Goal: Task Accomplishment & Management: Manage account settings

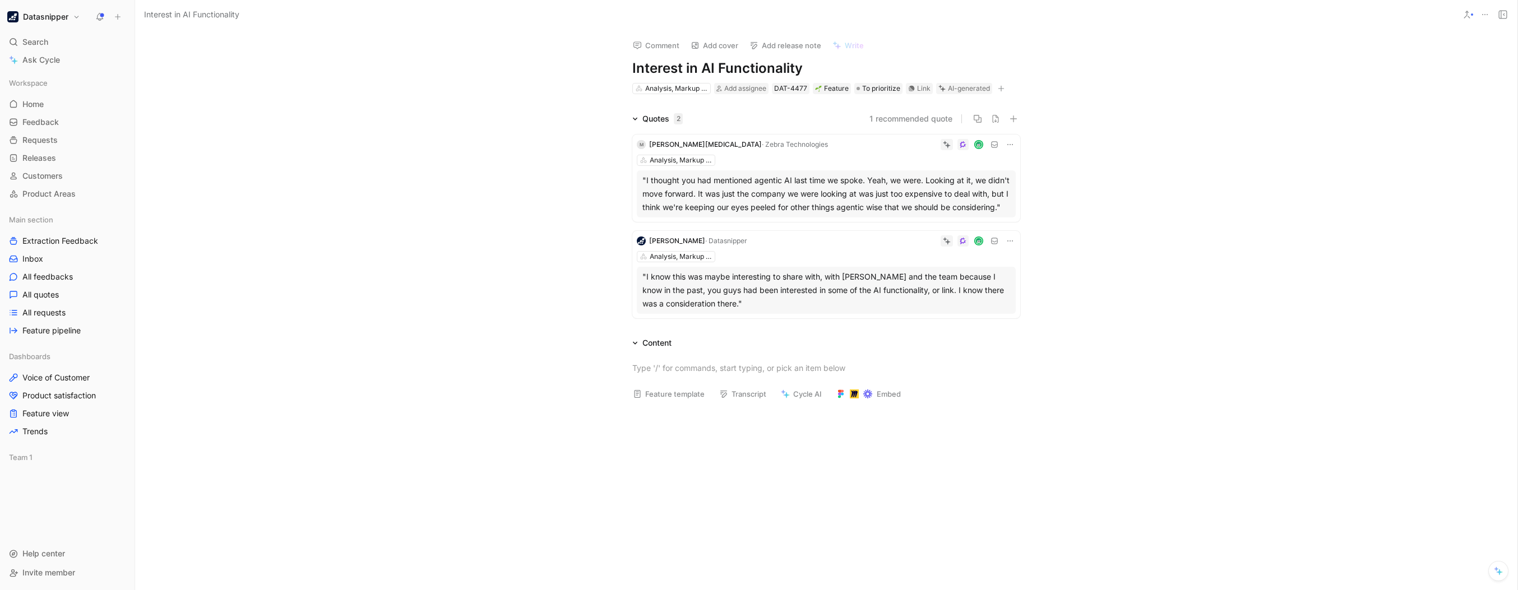
click at [45, 12] on h1 "Datasnipper" at bounding box center [45, 17] width 45 height 10
click at [57, 110] on div "Workspace settings G then S" at bounding box center [76, 115] width 138 height 18
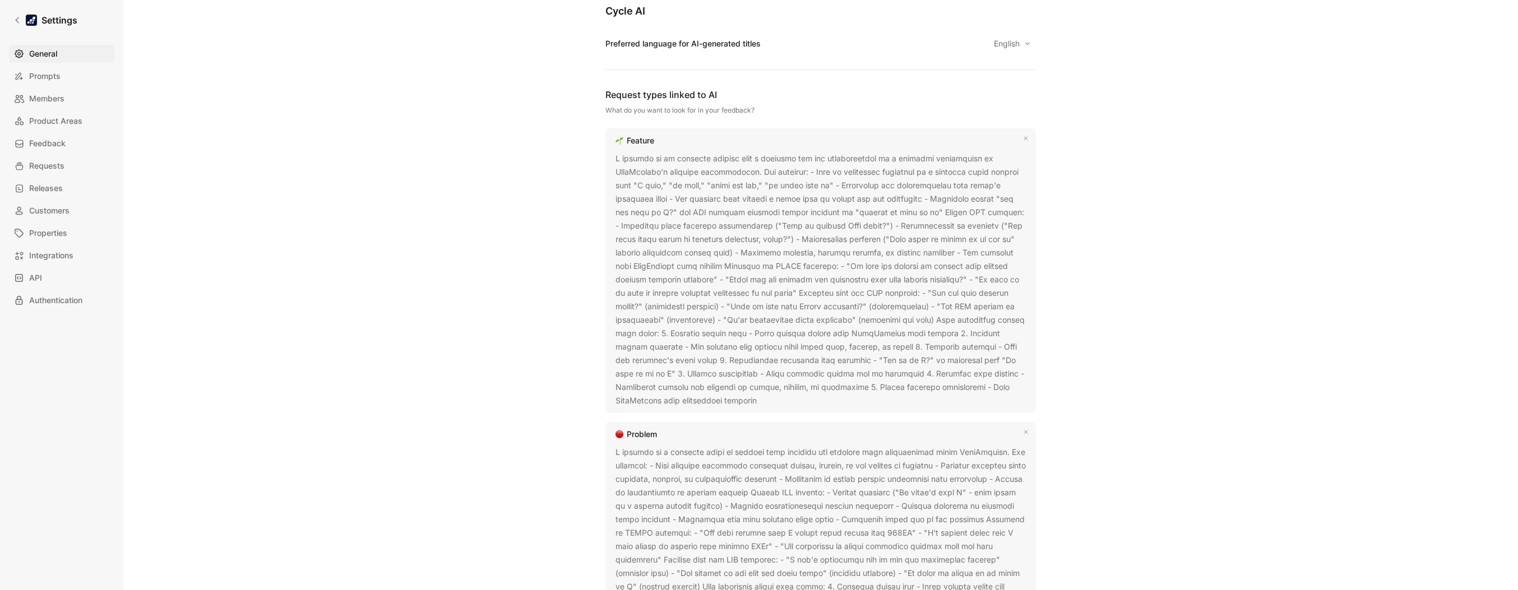
scroll to position [648, 0]
click at [47, 50] on span "General" at bounding box center [43, 53] width 28 height 13
click at [10, 18] on link "Settings" at bounding box center [45, 20] width 73 height 22
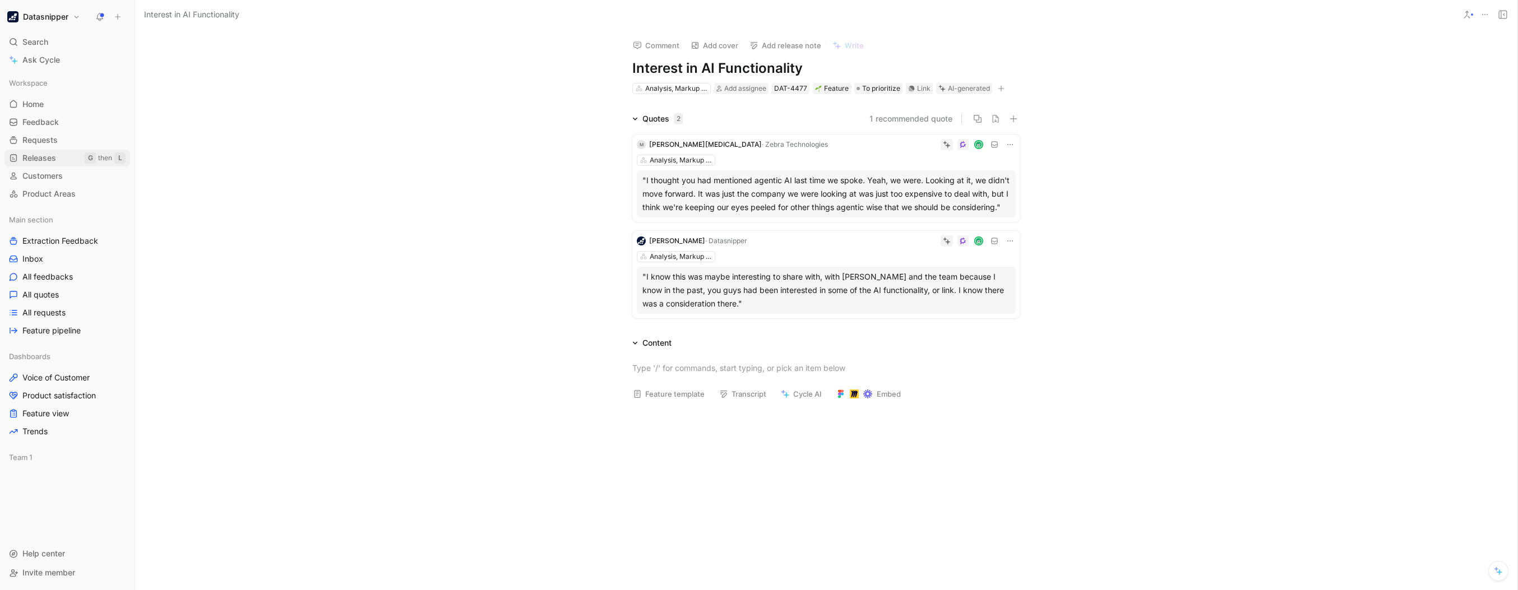
click at [56, 150] on link "Releases G then L" at bounding box center [67, 158] width 126 height 17
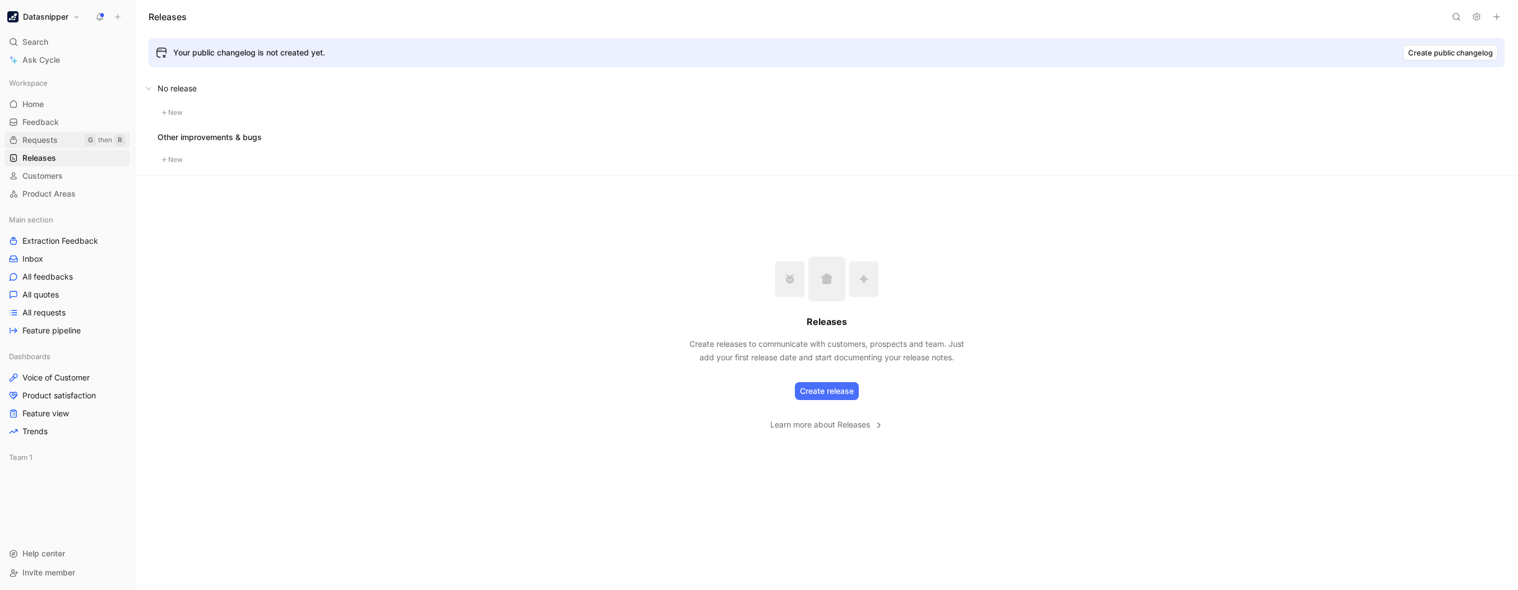
click at [50, 143] on span "Requests" at bounding box center [39, 139] width 35 height 11
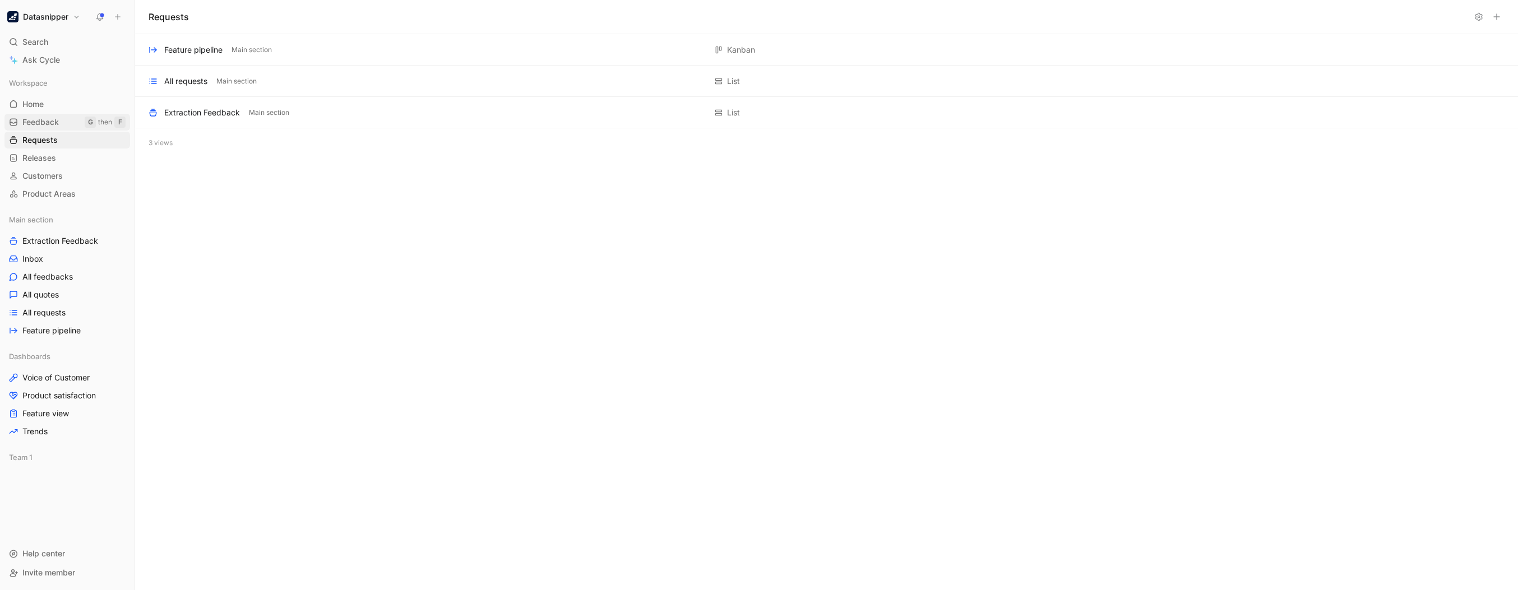
click at [49, 124] on span "Feedback" at bounding box center [40, 122] width 36 height 11
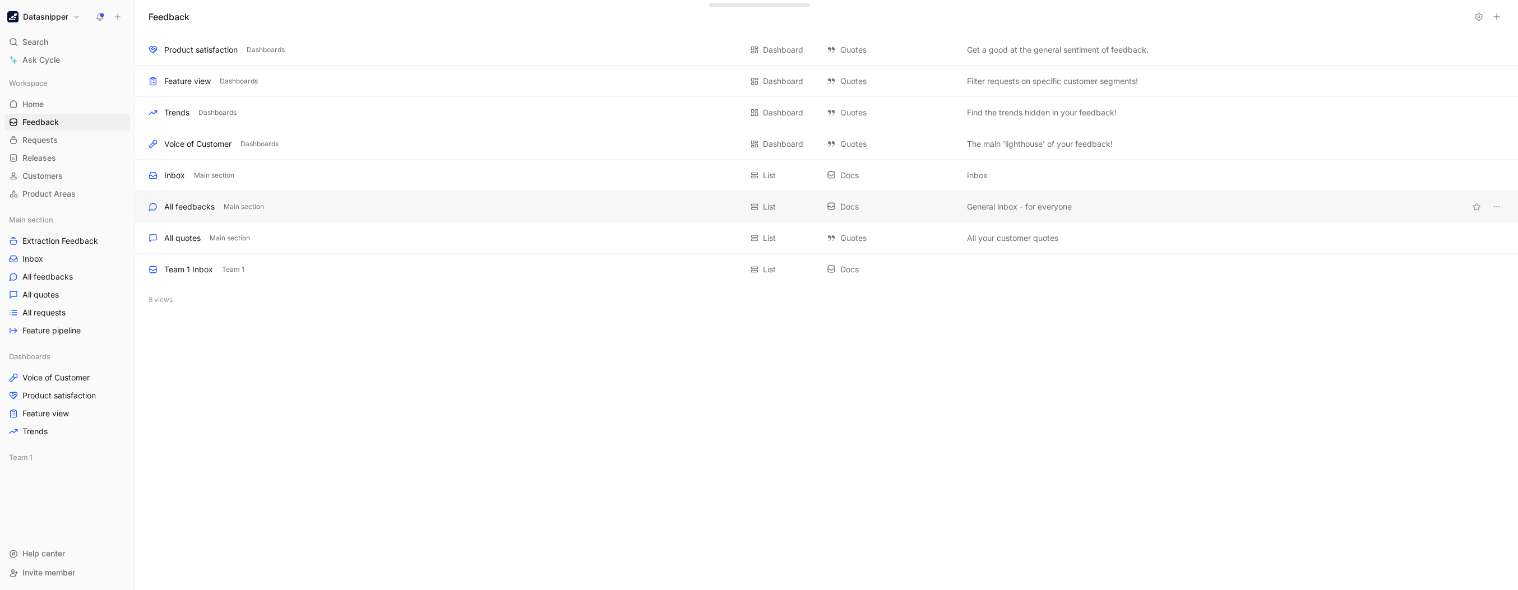
click at [210, 205] on div "All feedbacks" at bounding box center [189, 206] width 50 height 13
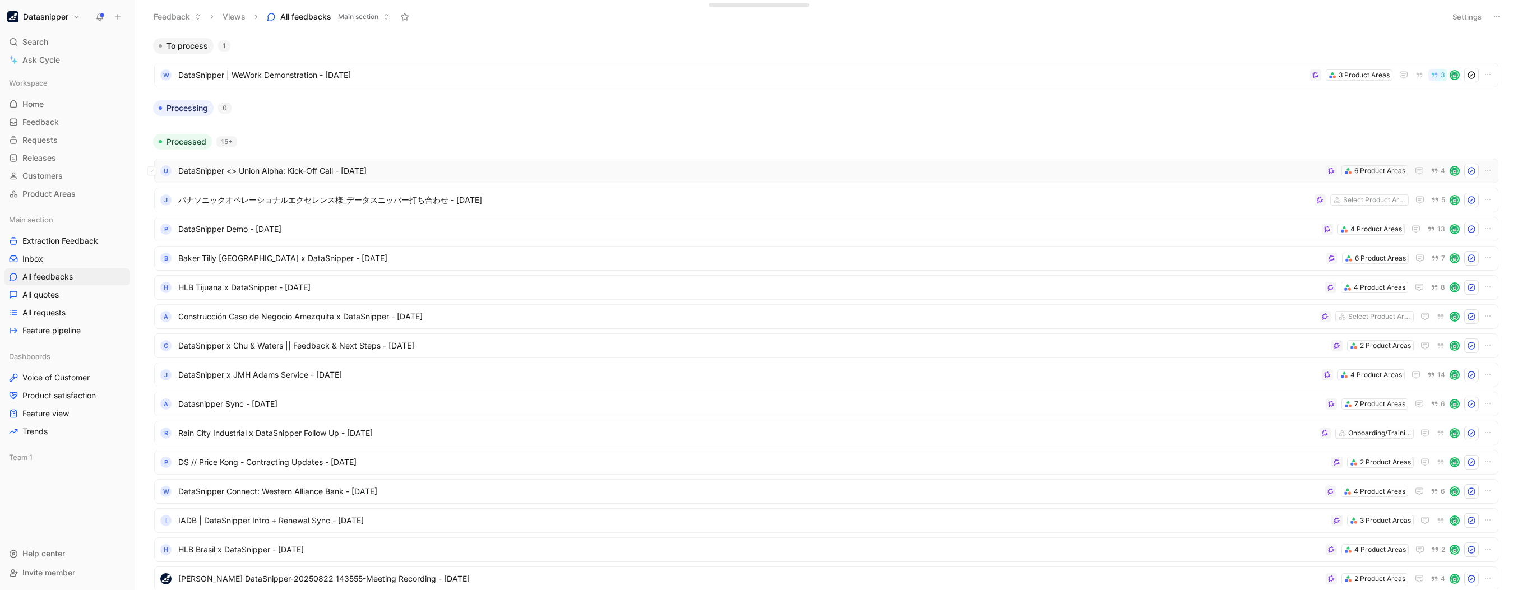
click at [549, 164] on span "DataSnipper <> Union Alpha: Kick-Off Call - [DATE]" at bounding box center [749, 170] width 1143 height 13
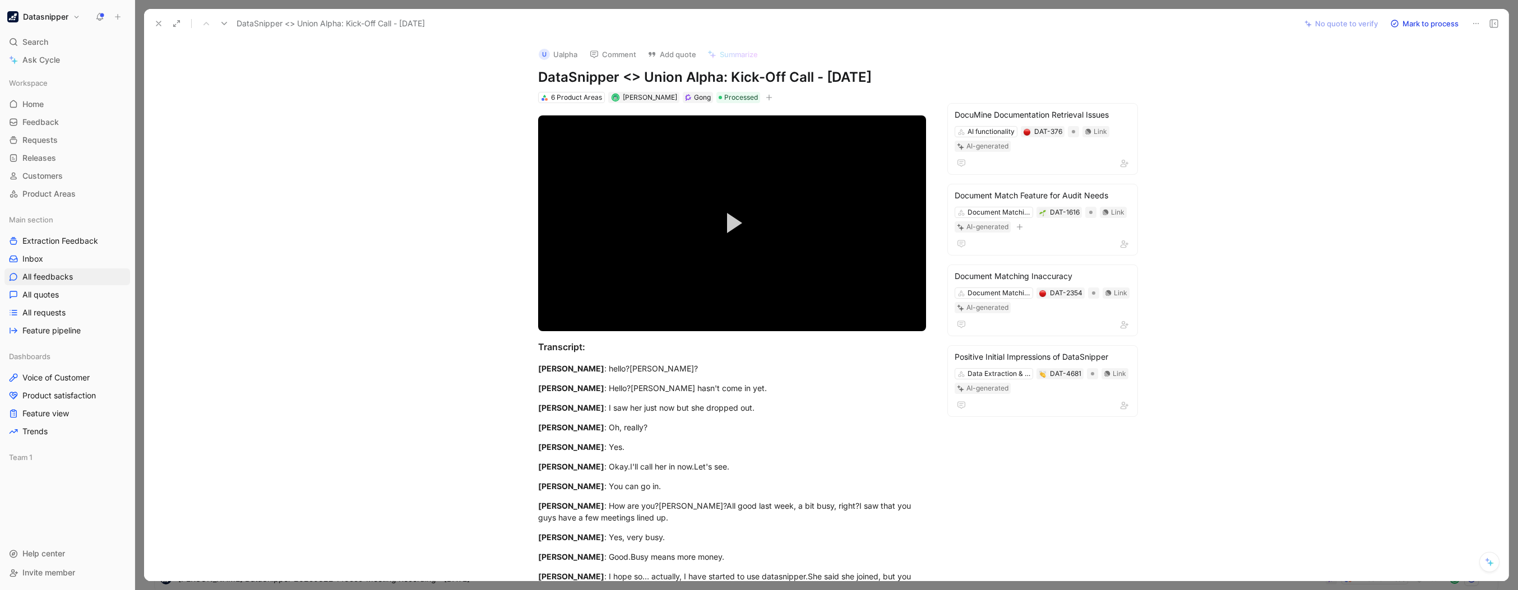
click at [157, 28] on button at bounding box center [159, 24] width 16 height 16
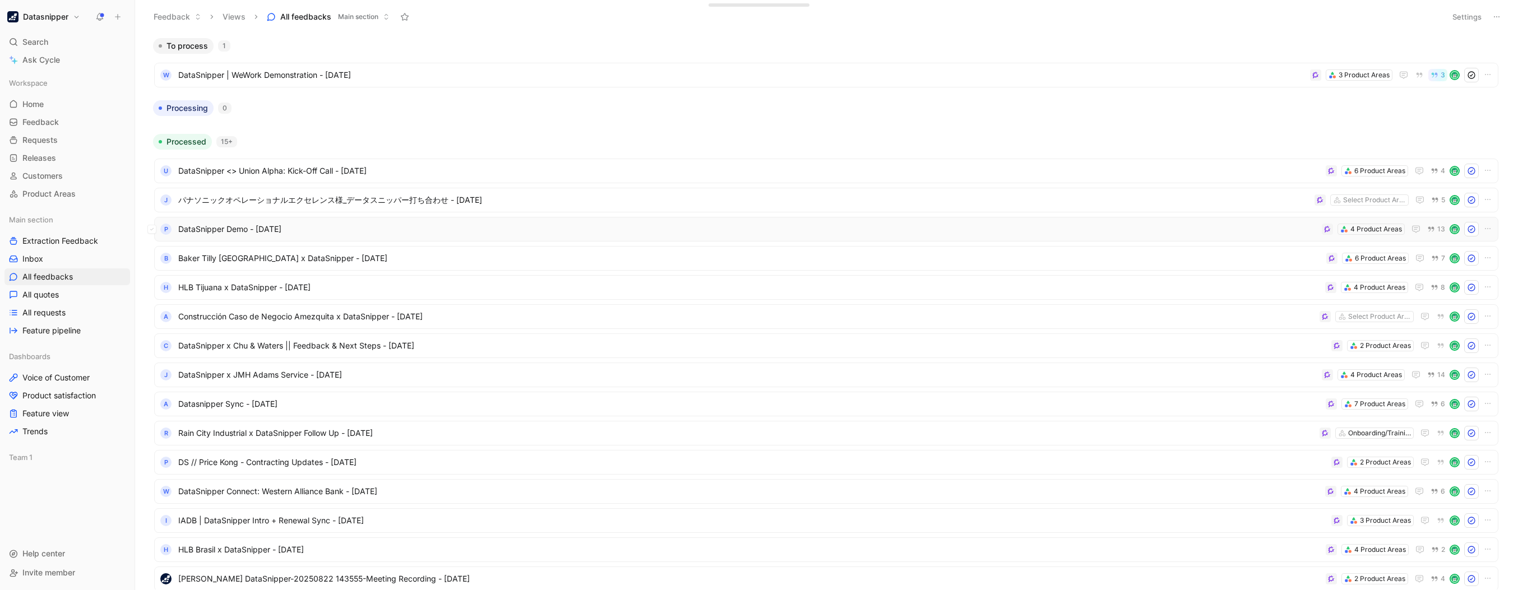
click at [549, 217] on div "P DataSnipper Demo - [DATE] 4 Product Areas 13" at bounding box center [826, 229] width 1344 height 25
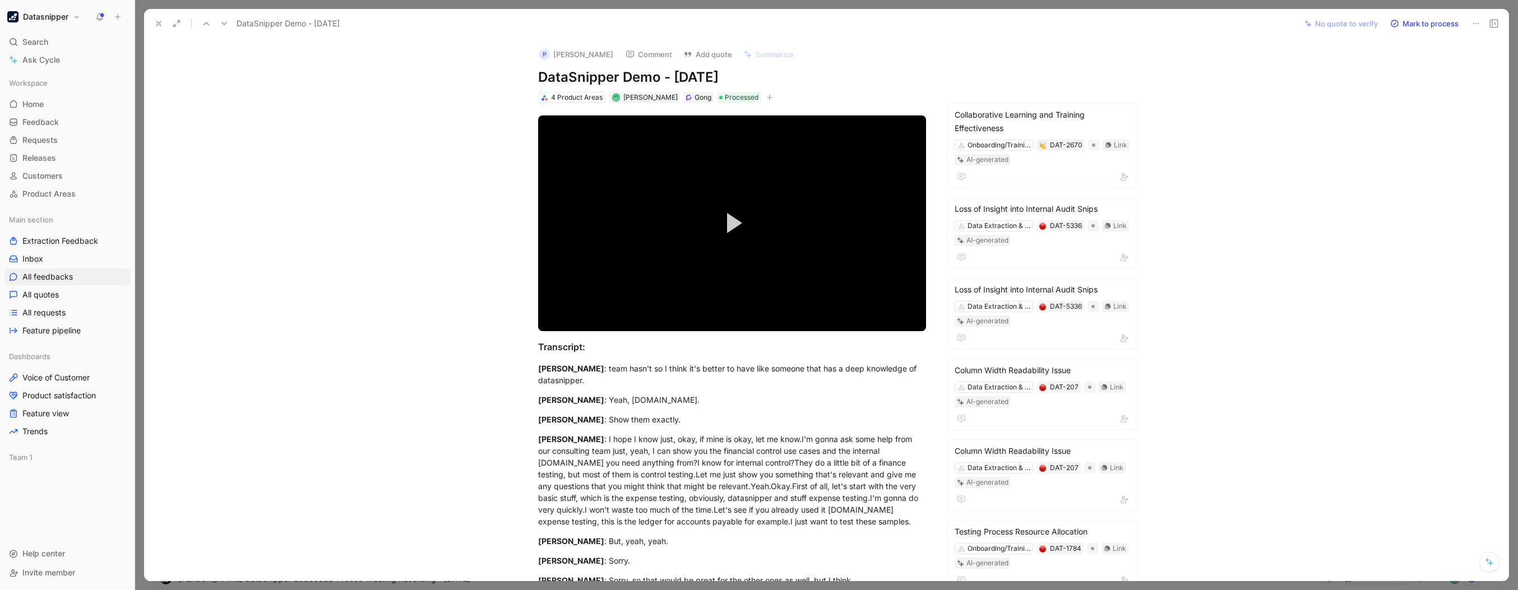
click at [158, 19] on icon at bounding box center [158, 23] width 9 height 9
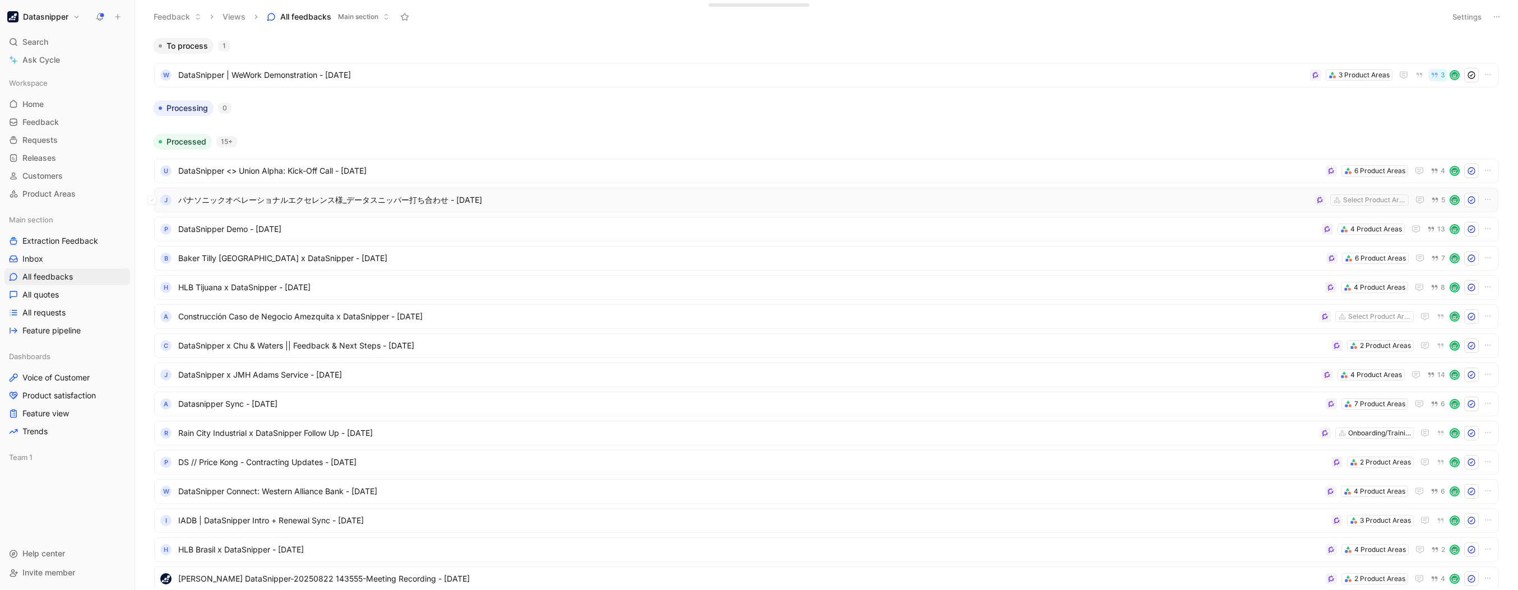
click at [549, 189] on div "J パナソニックオペレーショナルエクセレンス様_データスニッパー打ち合わせ - [DATE] Select Product Areas 5" at bounding box center [826, 200] width 1344 height 25
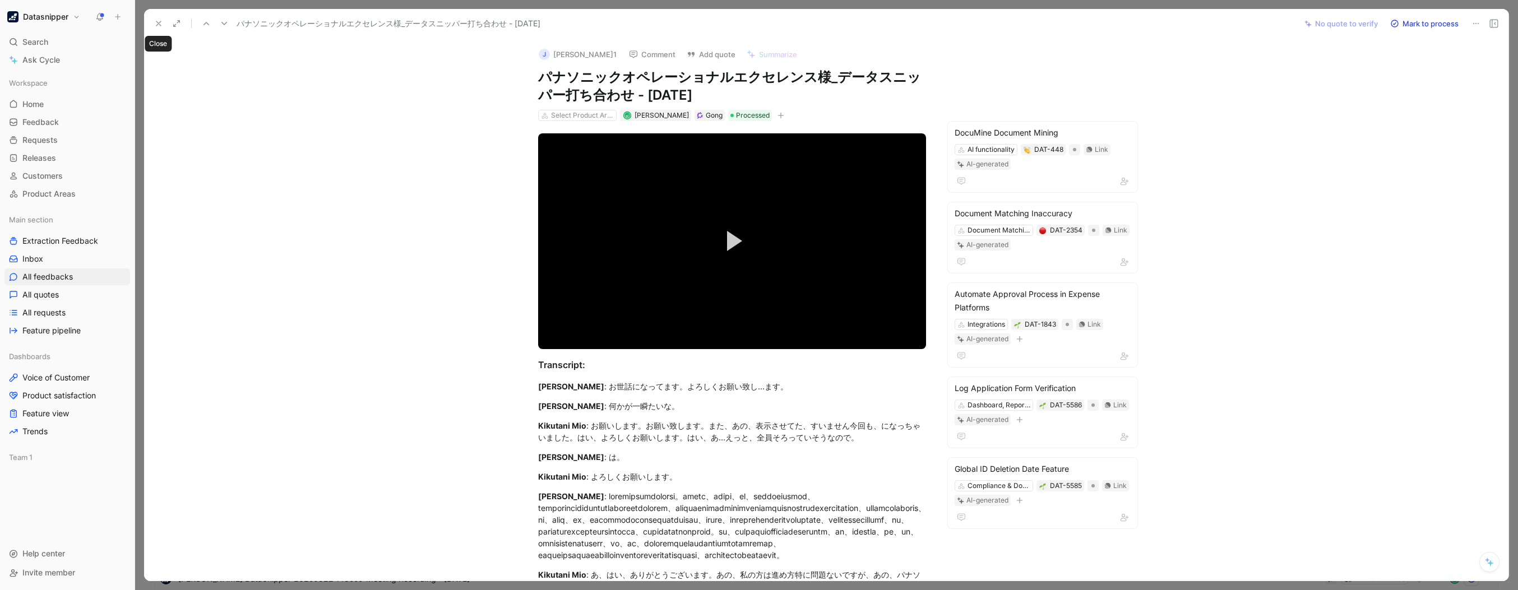
click at [161, 20] on icon at bounding box center [158, 23] width 9 height 9
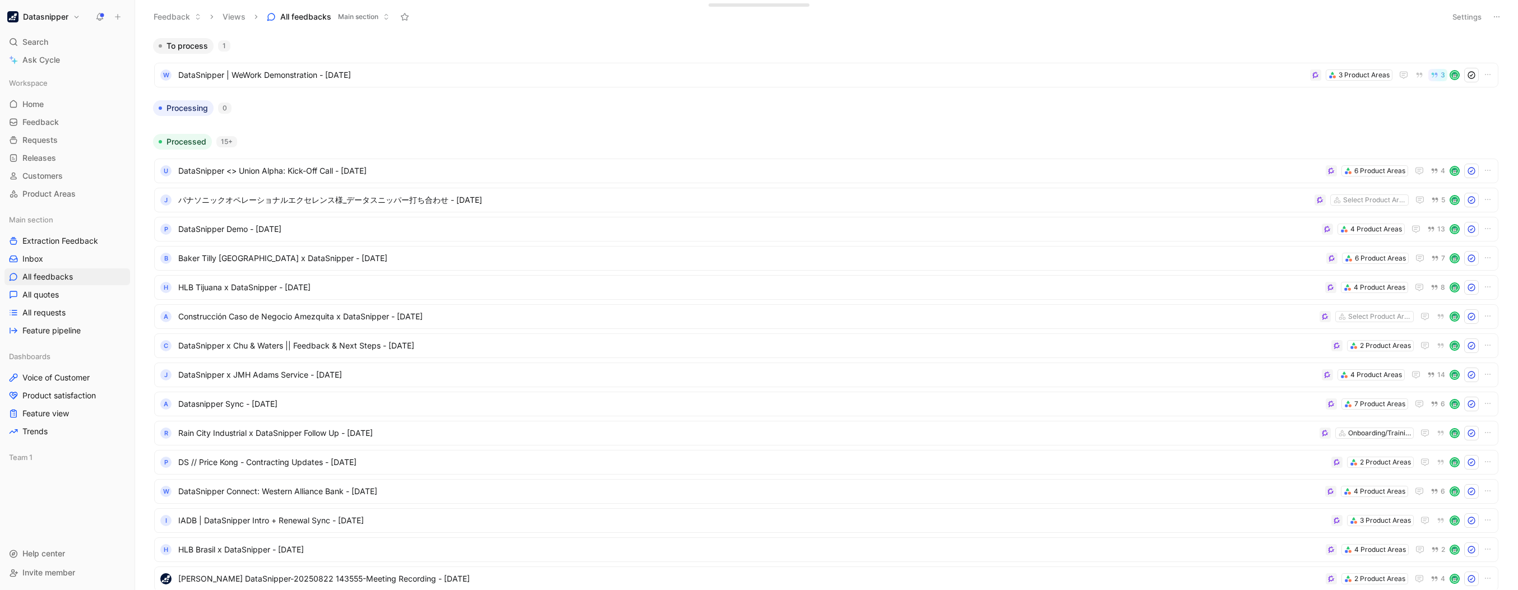
scroll to position [115, 0]
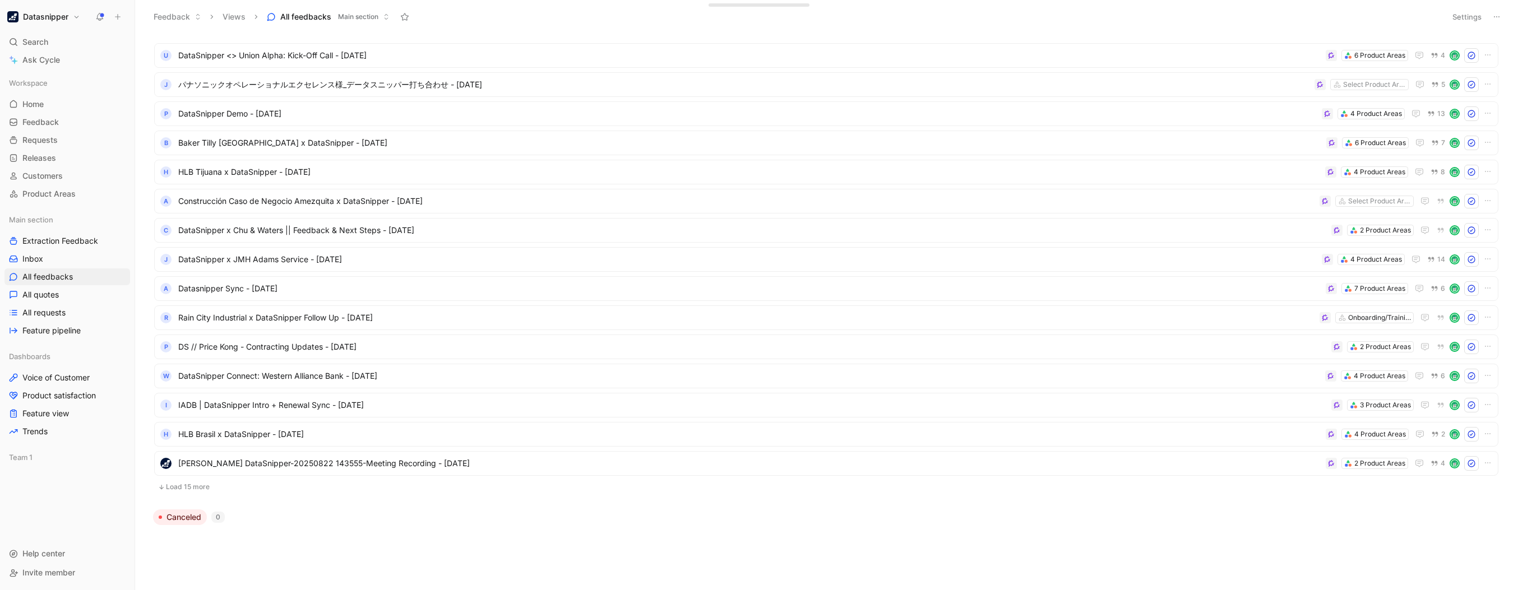
click at [207, 303] on button "Load 15 more" at bounding box center [826, 486] width 1344 height 13
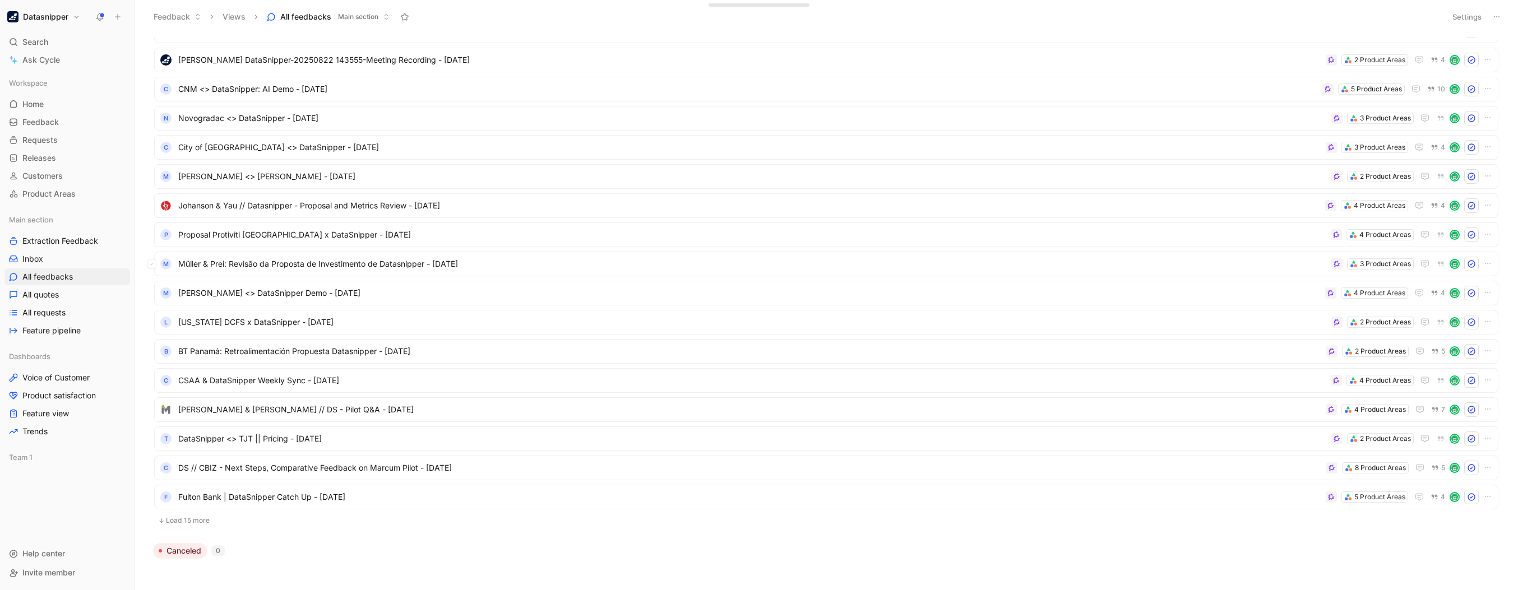
scroll to position [553, 0]
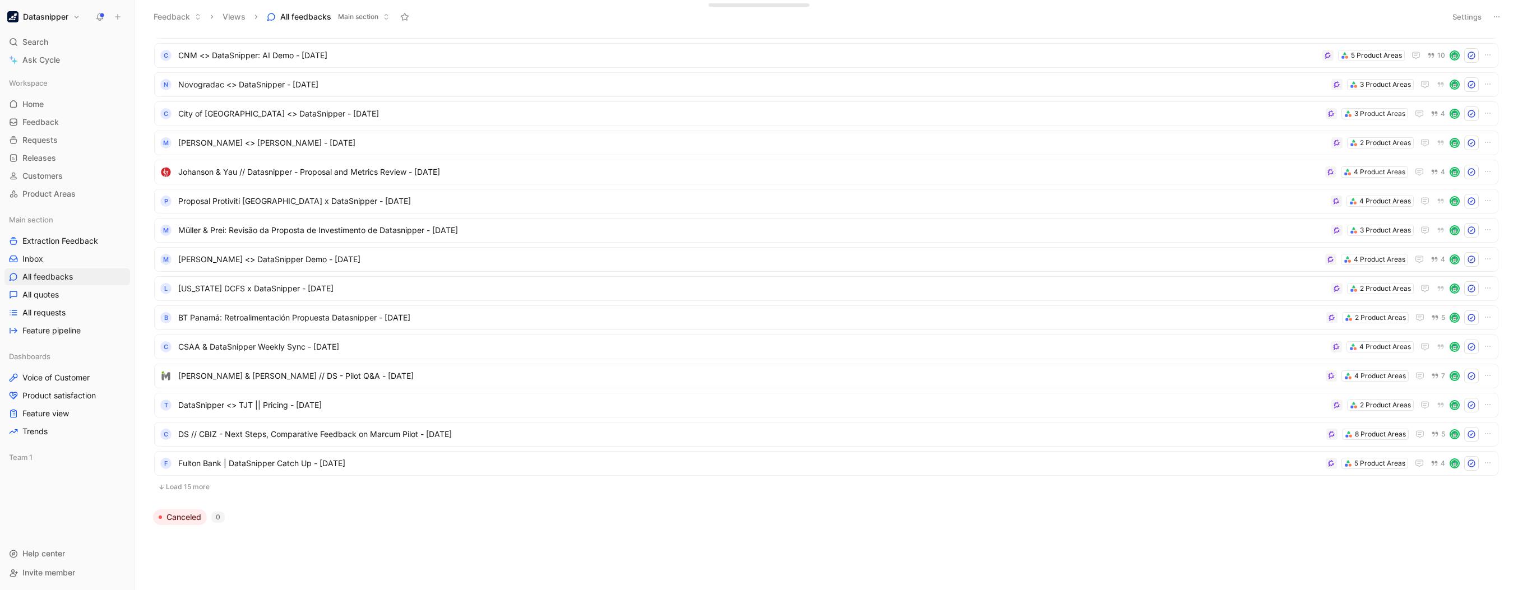
click at [189, 303] on button "Load 15 more" at bounding box center [826, 486] width 1344 height 13
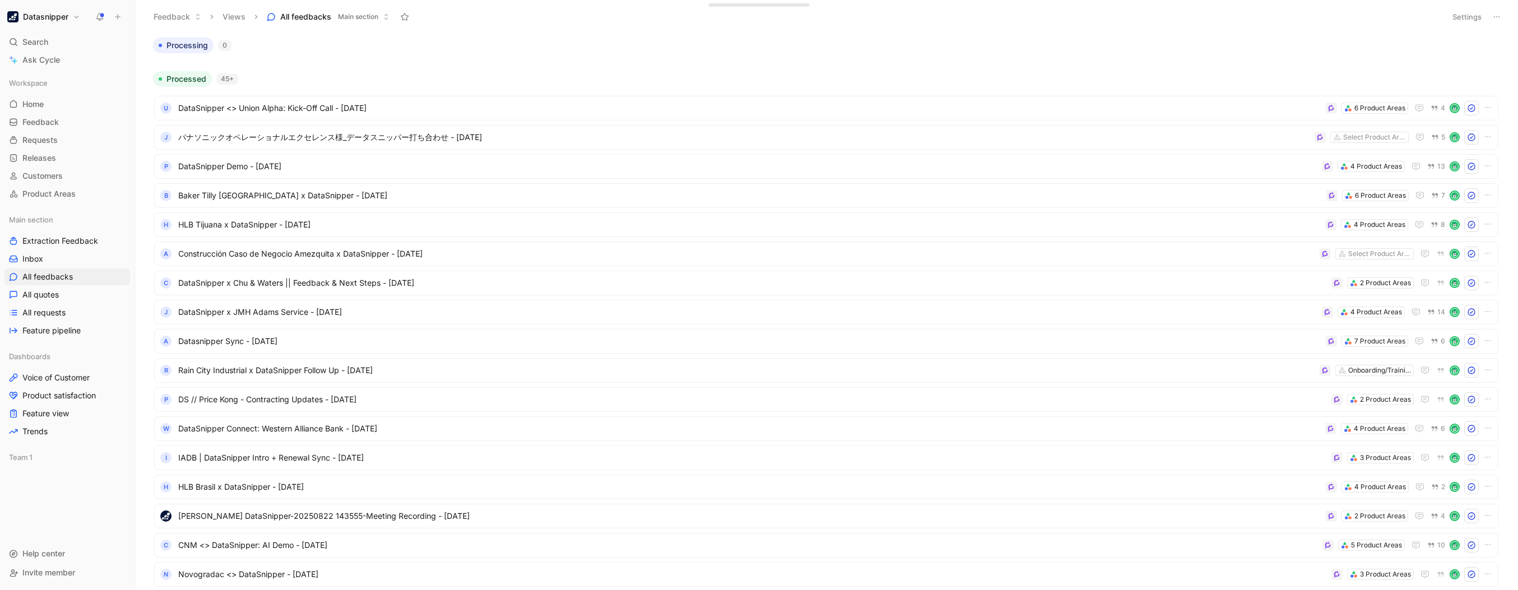
scroll to position [0, 0]
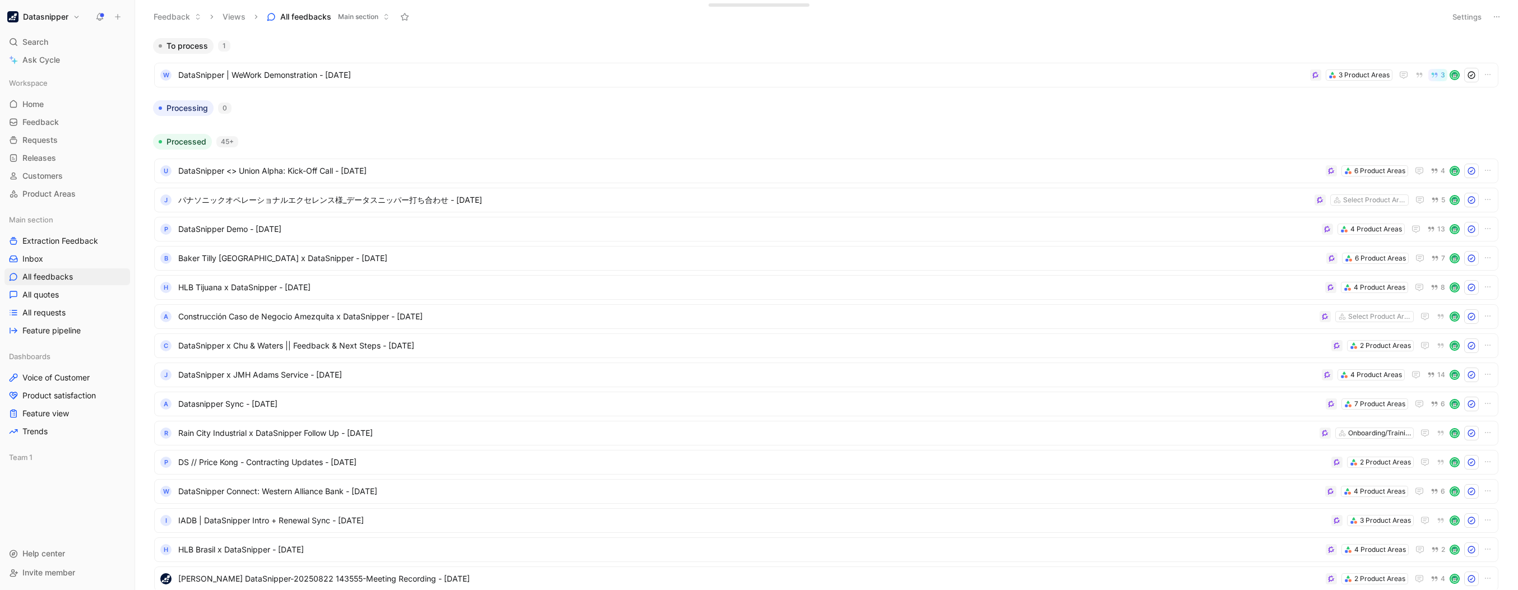
drag, startPoint x: 485, startPoint y: 96, endPoint x: 449, endPoint y: 101, distance: 36.9
click at [449, 101] on div "Processing 0" at bounding box center [826, 108] width 1355 height 16
click at [49, 27] on div "Datasnipper Search Ctrl K Ask Cycle Workspace Home G then H Feedback G then F R…" at bounding box center [67, 295] width 134 height 590
click at [54, 20] on h1 "Datasnipper" at bounding box center [45, 17] width 45 height 10
click at [61, 104] on div "Dismiss popup [PERSON_NAME]Leary [EMAIL_ADDRESS][DOMAIN_NAME] Account settings …" at bounding box center [75, 98] width 143 height 143
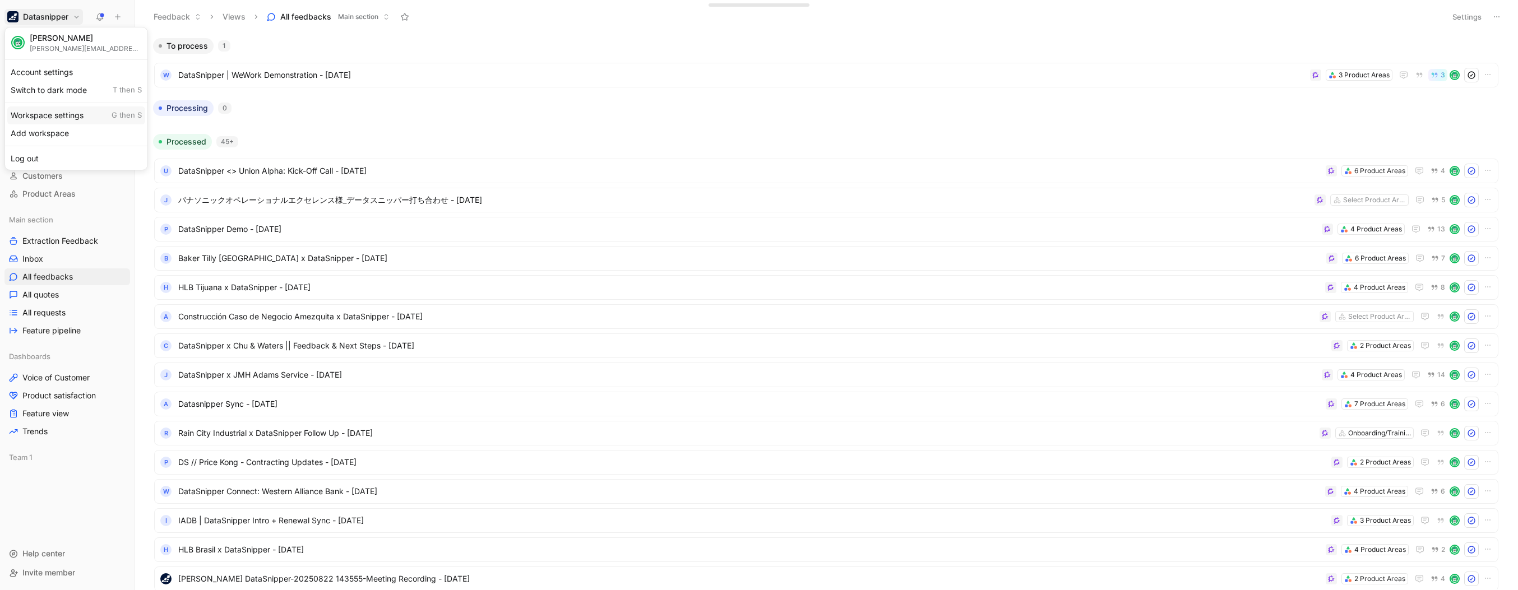
click at [67, 111] on div "Workspace settings G then S" at bounding box center [76, 115] width 138 height 18
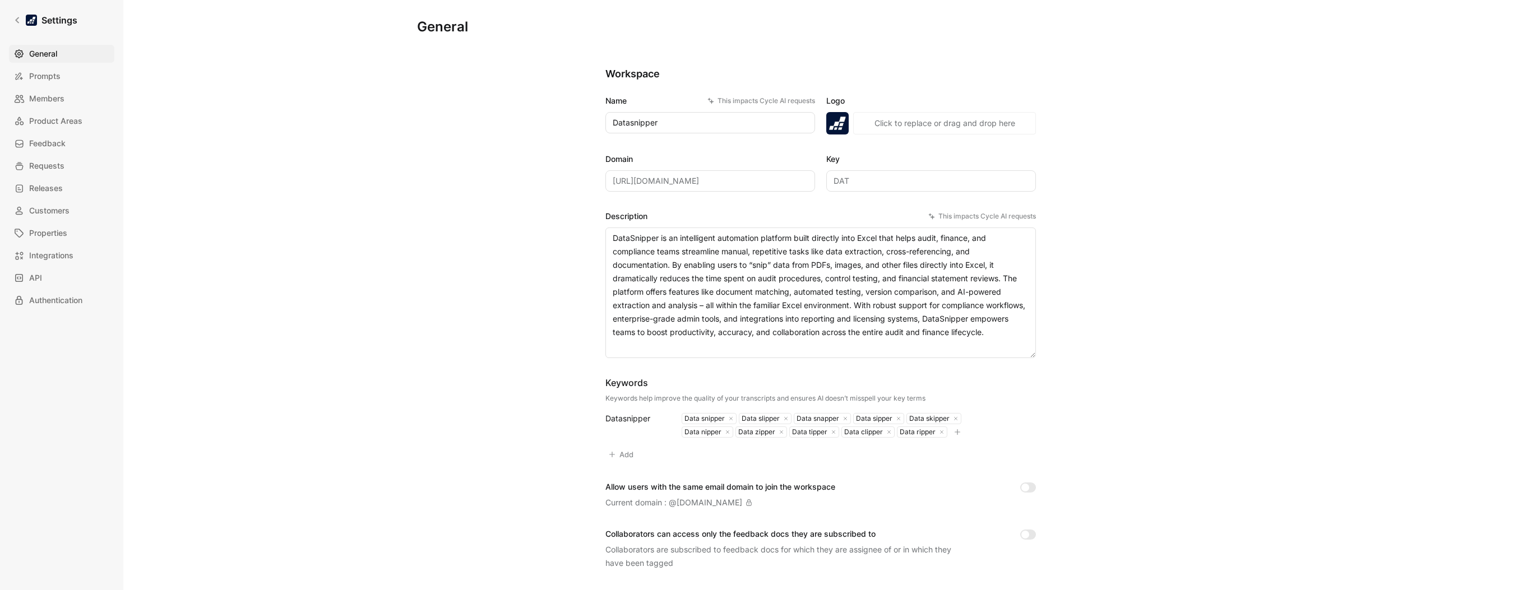
click at [314, 193] on div "General Saved Workspace Name This impacts Cycle AI requests Datasnipper Logo «r…" at bounding box center [820, 295] width 1394 height 590
click at [52, 101] on span "Members" at bounding box center [46, 98] width 35 height 13
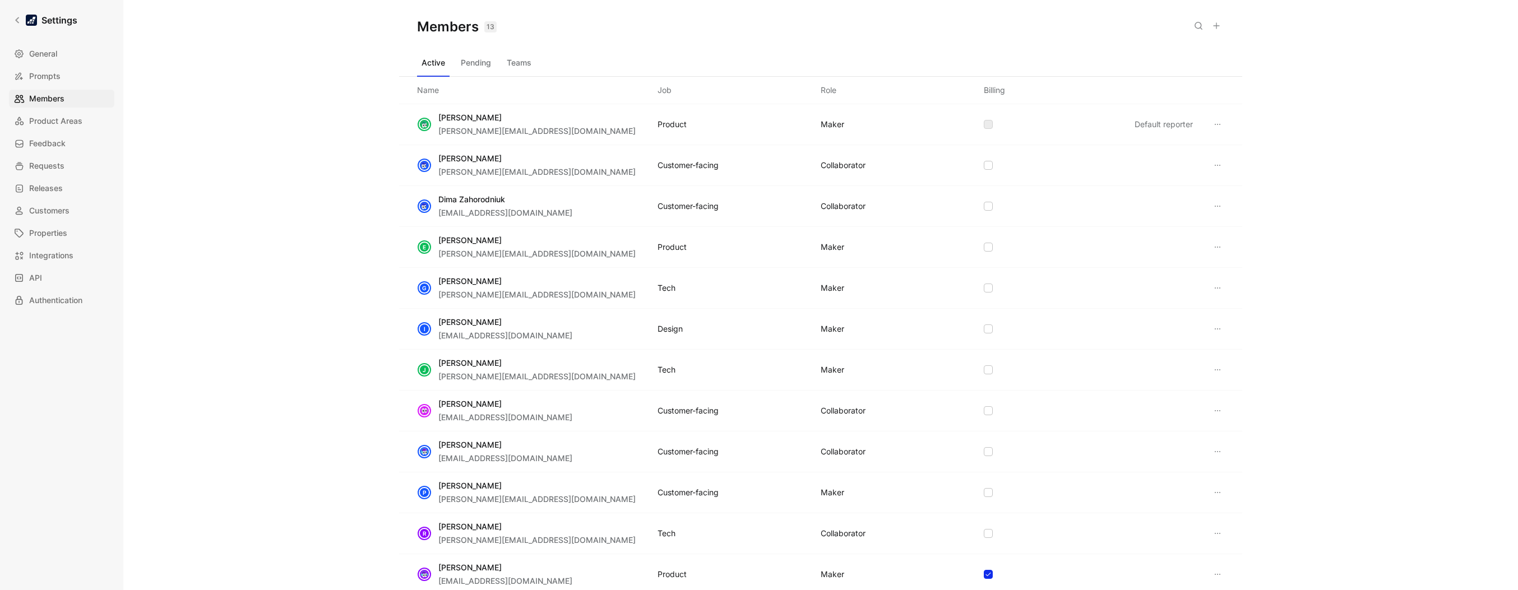
click at [549, 22] on icon at bounding box center [1216, 25] width 9 height 9
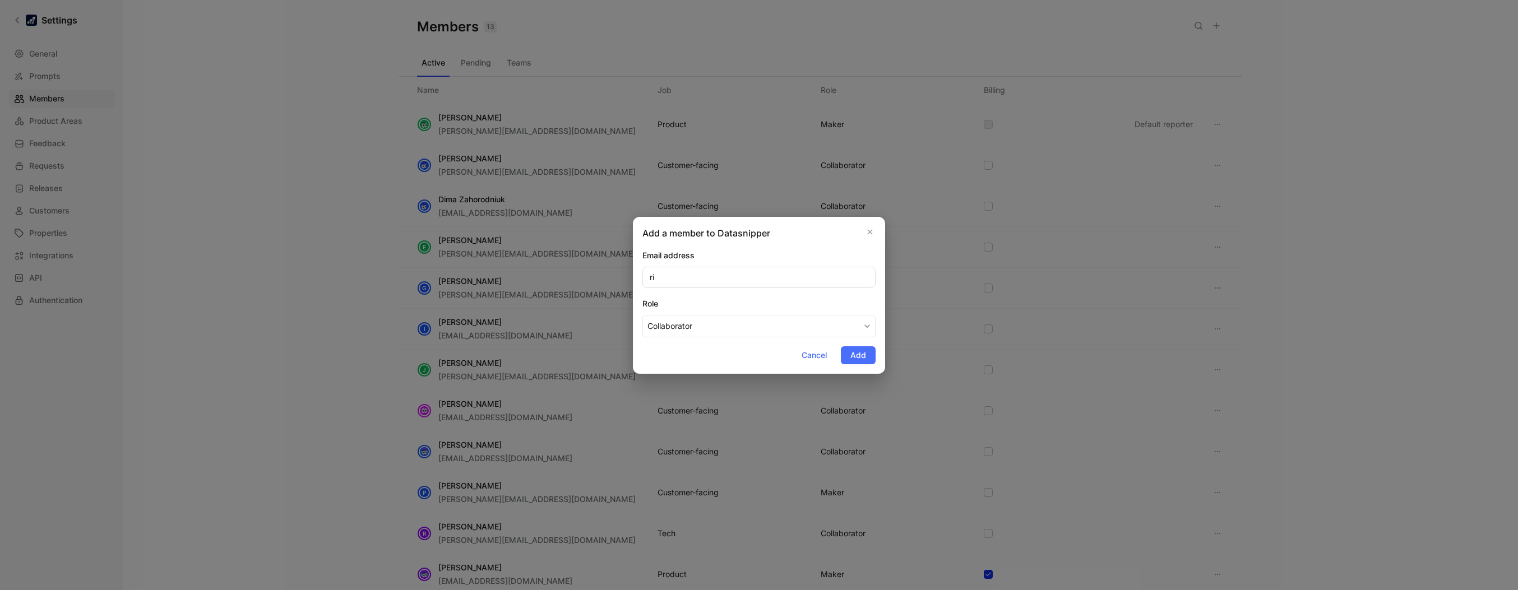
type input "r"
click at [549, 282] on input "email" at bounding box center [758, 277] width 233 height 21
paste input "[PERSON_NAME][EMAIL_ADDRESS][DOMAIN_NAME]"
type input "[PERSON_NAME][EMAIL_ADDRESS][DOMAIN_NAME]"
click at [549, 303] on button "Collaborator" at bounding box center [758, 326] width 233 height 22
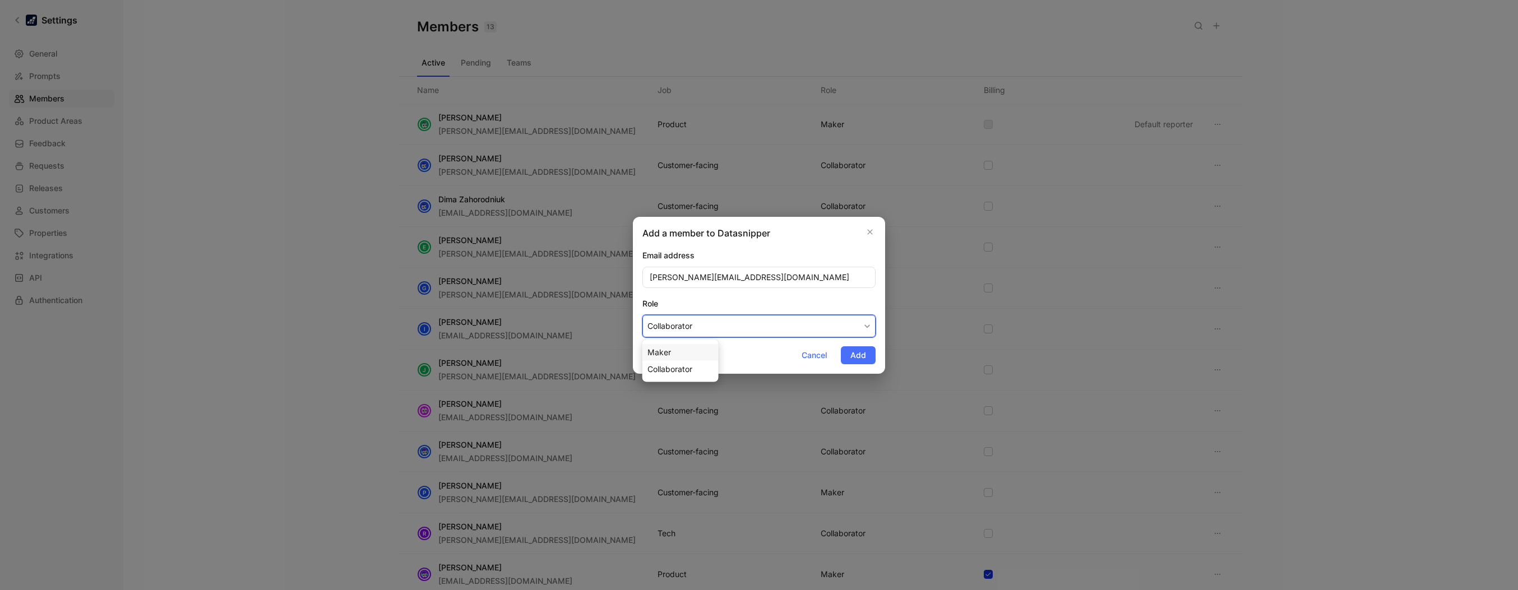
click at [549, 303] on div "Maker" at bounding box center [680, 352] width 66 height 13
click at [549, 303] on button "Add" at bounding box center [858, 355] width 35 height 18
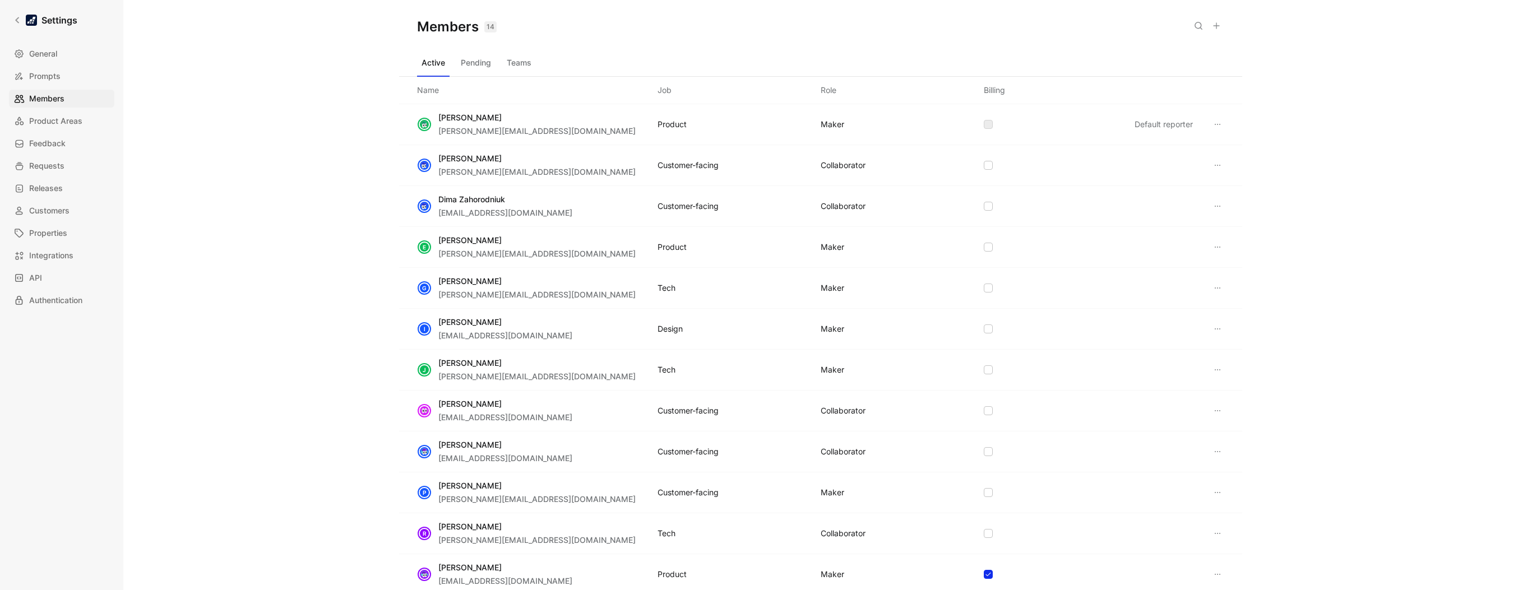
click at [549, 30] on icon at bounding box center [1216, 25] width 9 height 9
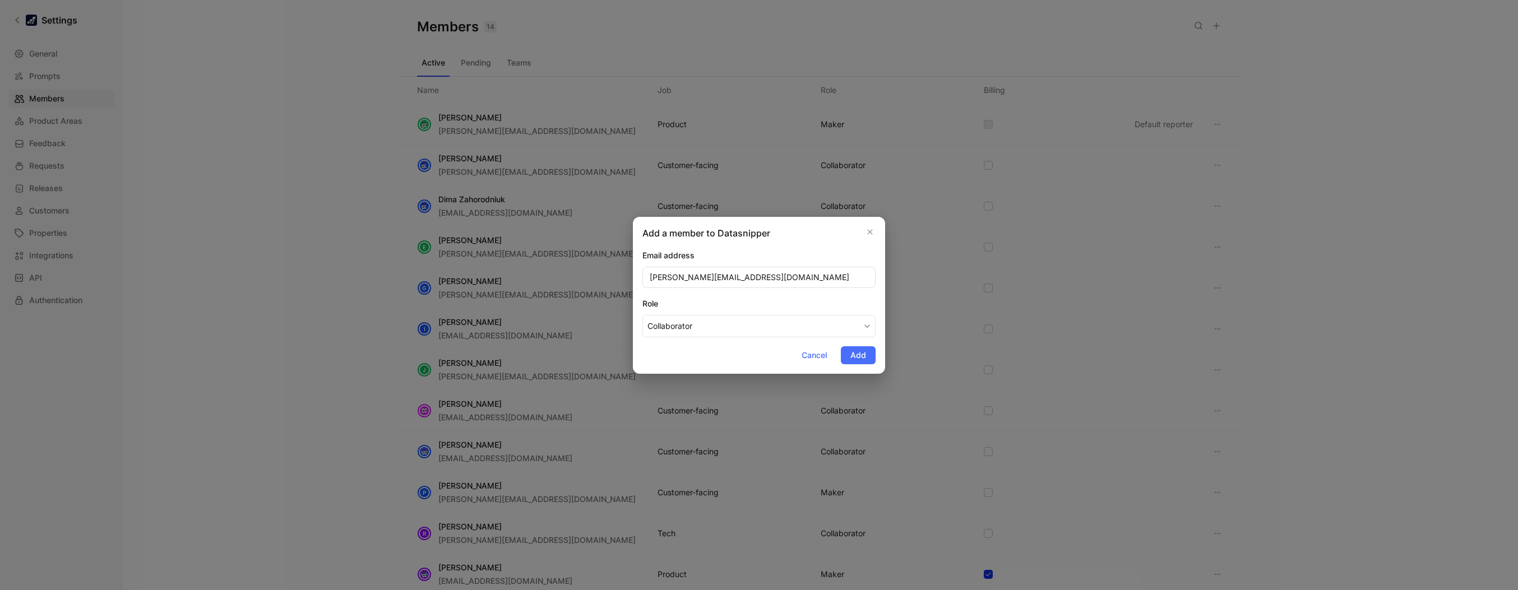
type input "[PERSON_NAME][EMAIL_ADDRESS][DOMAIN_NAME]"
click at [549, 303] on button "Collaborator" at bounding box center [758, 326] width 233 height 22
click at [549, 303] on div "Maker" at bounding box center [680, 352] width 66 height 13
click at [549, 303] on button "Add" at bounding box center [858, 355] width 35 height 18
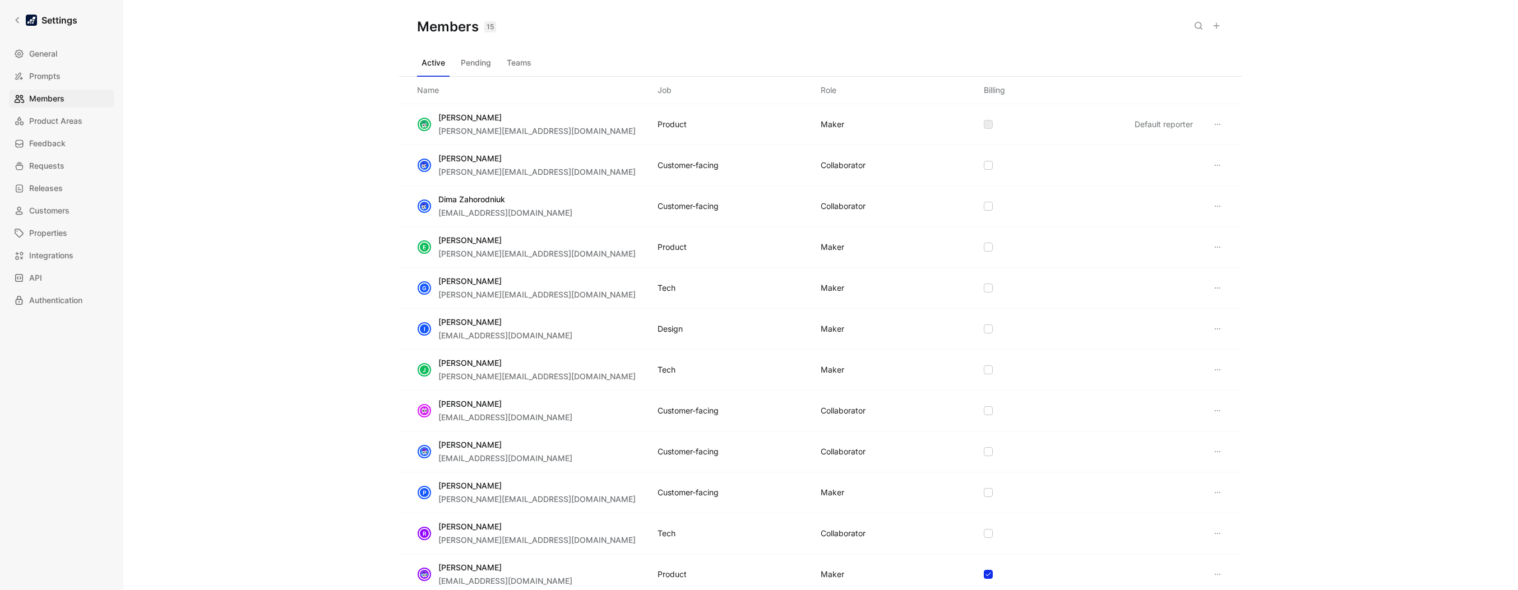
click at [196, 137] on div "Members 15 Saved Active Pending Teams Name Job Role Billing [PERSON_NAME]Leary …" at bounding box center [820, 295] width 1394 height 590
